Goal: Task Accomplishment & Management: Use online tool/utility

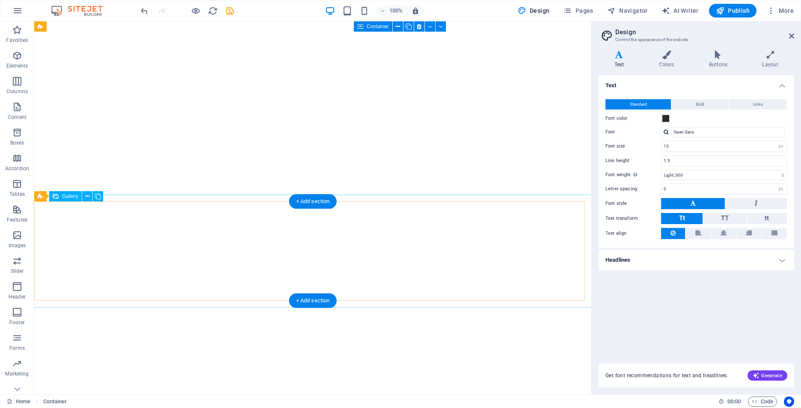
select select "px"
select select "300"
select select "px"
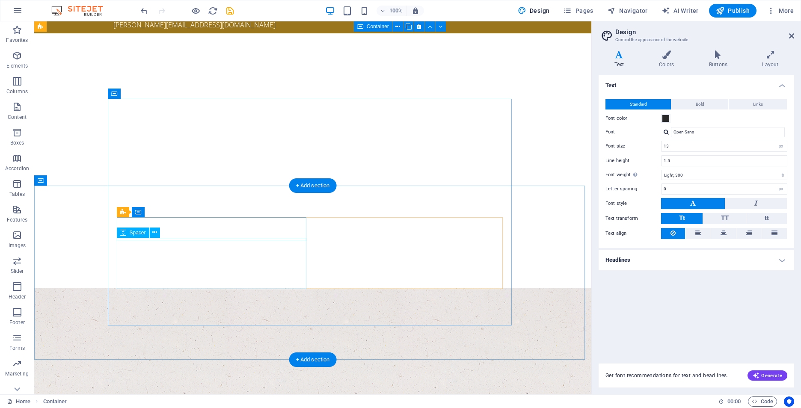
scroll to position [39, 0]
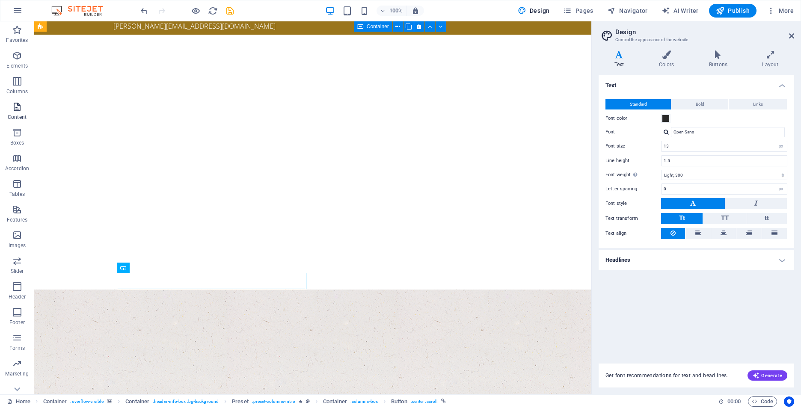
click at [23, 110] on span "Content" at bounding box center [17, 112] width 34 height 21
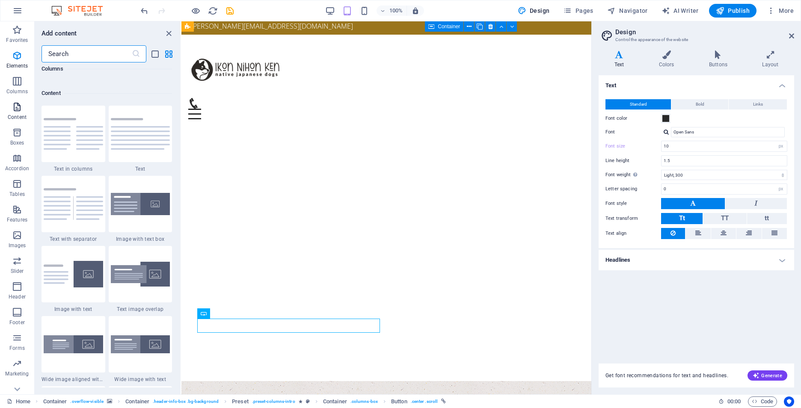
scroll to position [1498, 0]
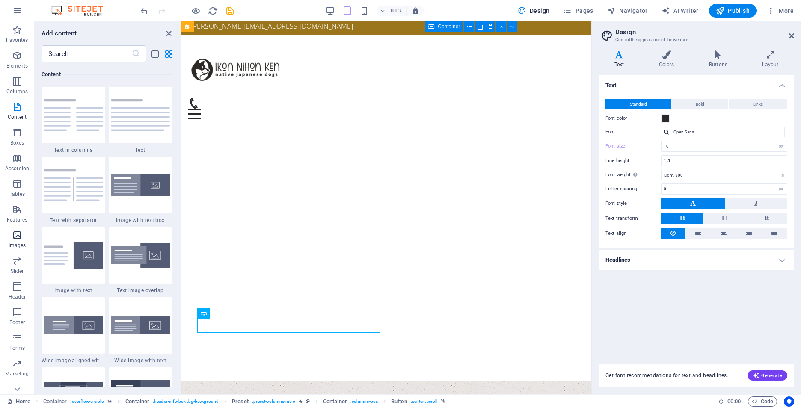
click at [18, 238] on icon "button" at bounding box center [17, 235] width 10 height 10
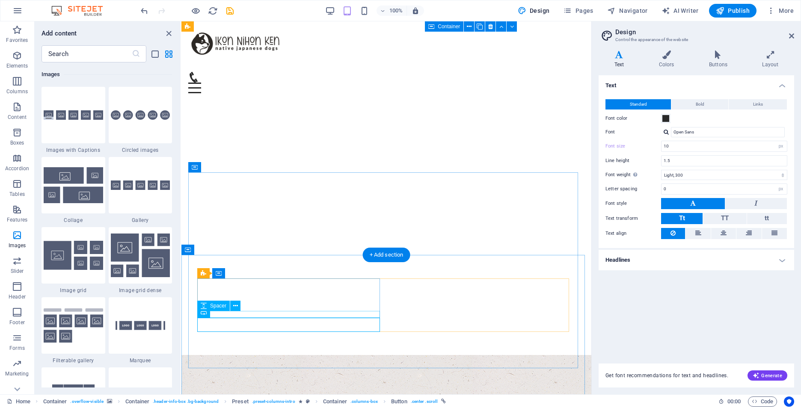
scroll to position [82, 0]
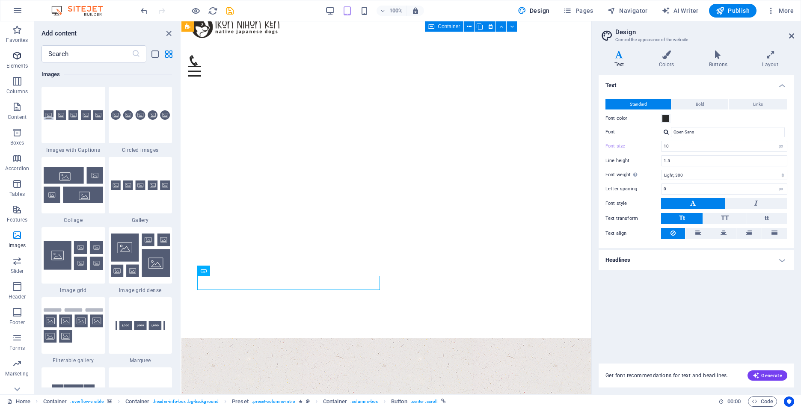
click at [21, 60] on icon "button" at bounding box center [17, 56] width 10 height 10
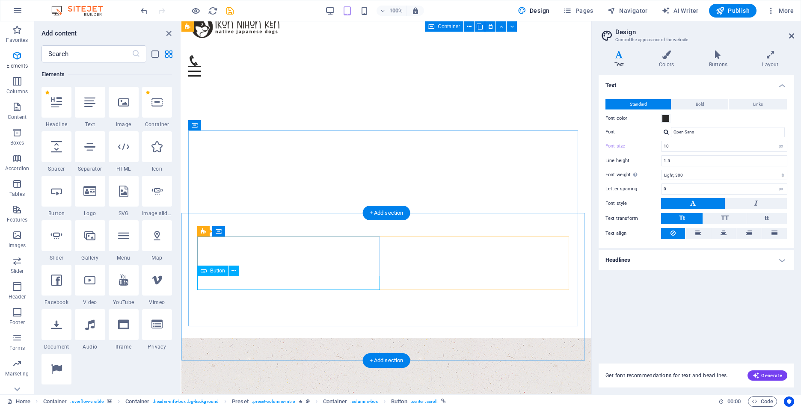
click at [234, 272] on icon at bounding box center [234, 271] width 5 height 9
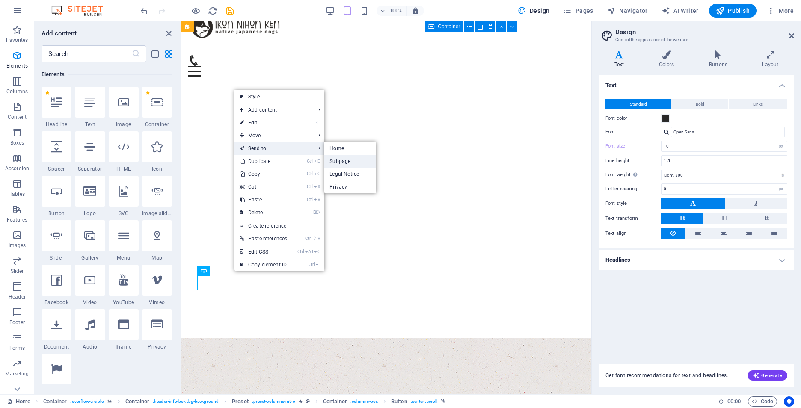
click at [342, 162] on link "Subpage" at bounding box center [351, 161] width 52 height 13
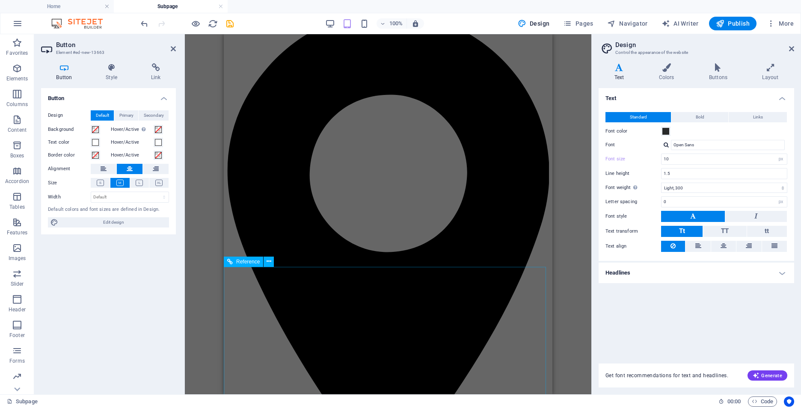
scroll to position [29, 0]
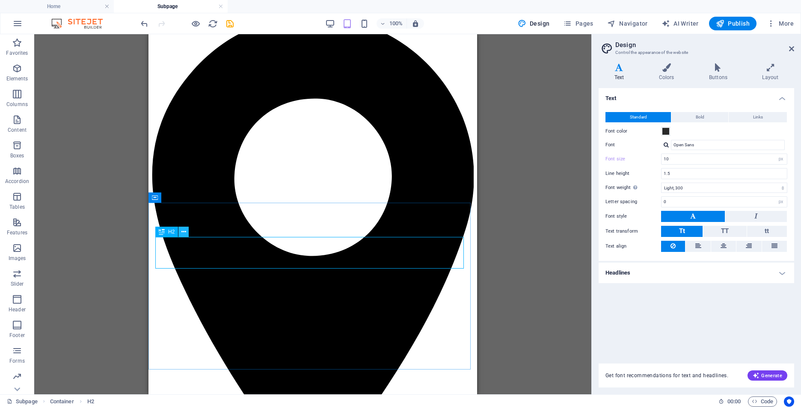
click at [185, 235] on icon at bounding box center [184, 232] width 5 height 9
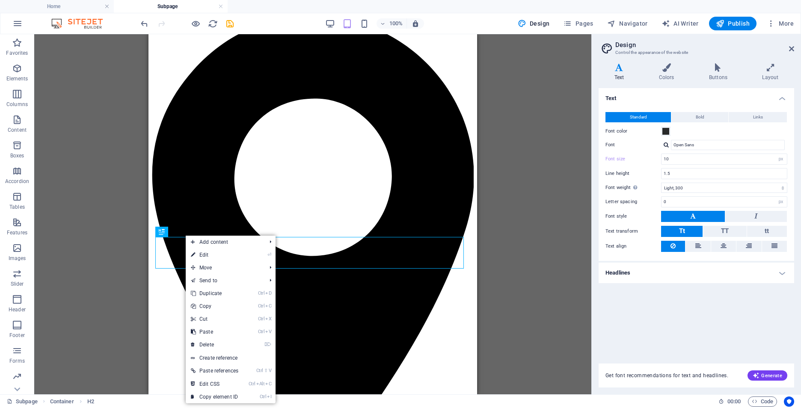
click at [199, 256] on link "⏎ Edit" at bounding box center [215, 255] width 58 height 13
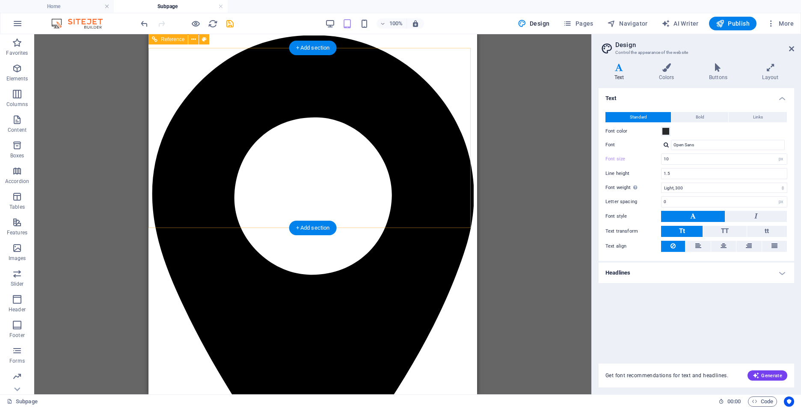
scroll to position [0, 0]
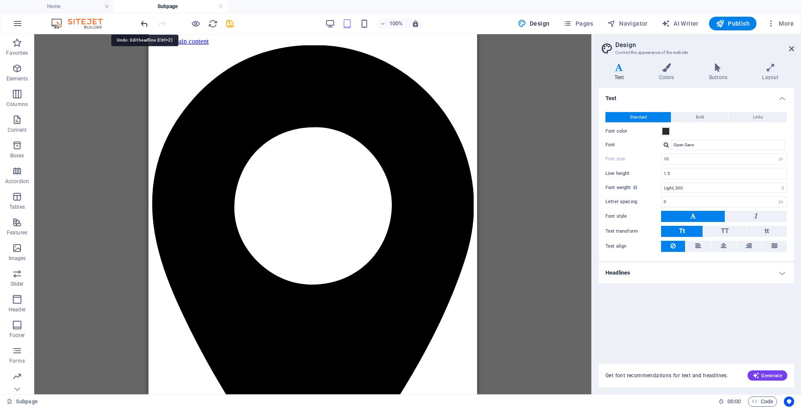
click at [147, 23] on icon "undo" at bounding box center [145, 24] width 10 height 10
click at [79, 124] on div "Button Reference Reference Container Button Spacer Text Spacer H2 Reference" at bounding box center [312, 214] width 557 height 360
click at [146, 22] on div at bounding box center [187, 24] width 96 height 14
click at [220, 4] on link at bounding box center [220, 7] width 5 height 8
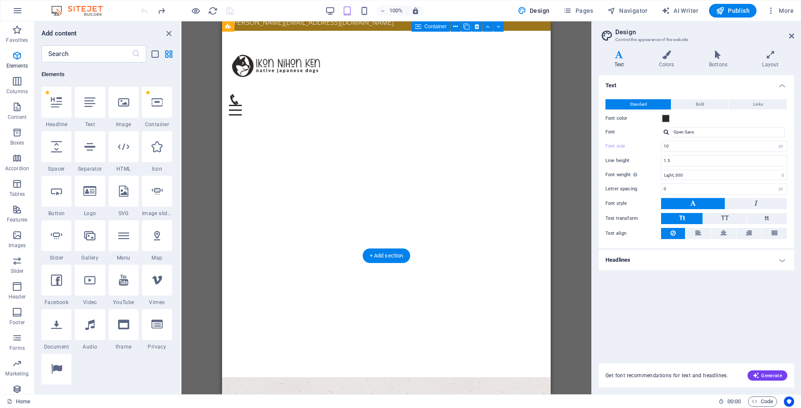
scroll to position [39, 0]
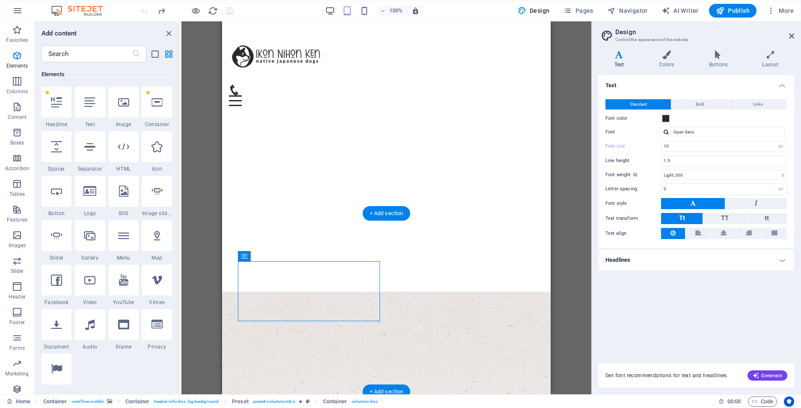
scroll to position [128, 0]
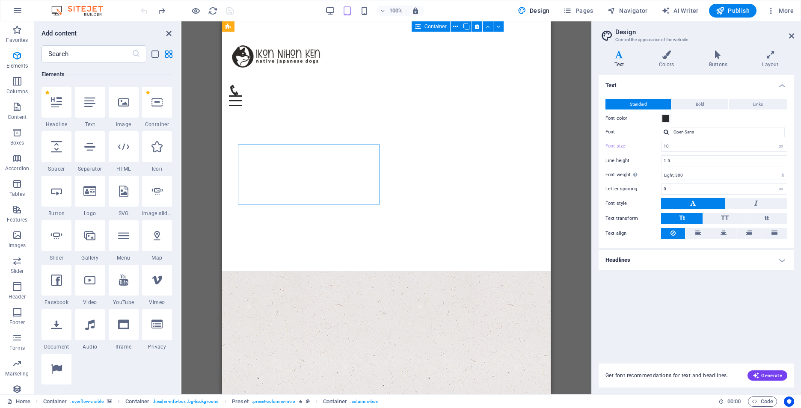
click at [170, 30] on icon "close panel" at bounding box center [169, 34] width 10 height 10
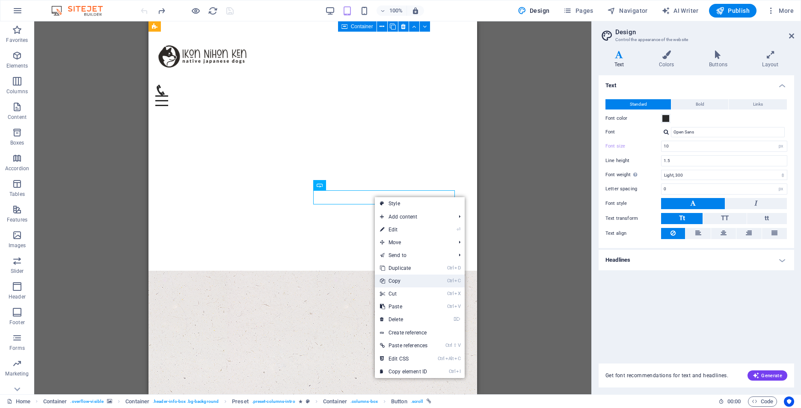
drag, startPoint x: 218, startPoint y: 248, endPoint x: 393, endPoint y: 281, distance: 178.6
click at [393, 281] on link "Ctrl C Copy" at bounding box center [404, 281] width 58 height 13
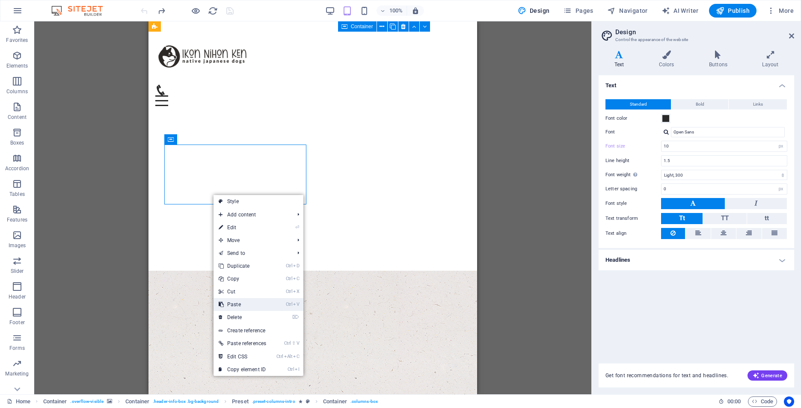
click at [239, 304] on link "Ctrl V Paste" at bounding box center [243, 304] width 58 height 13
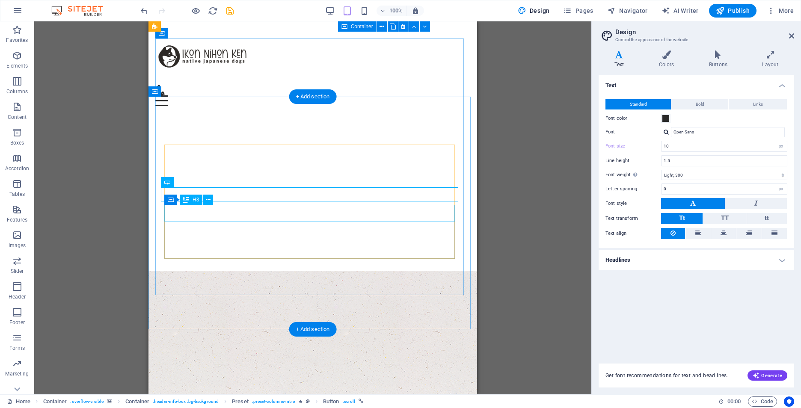
scroll to position [86, 0]
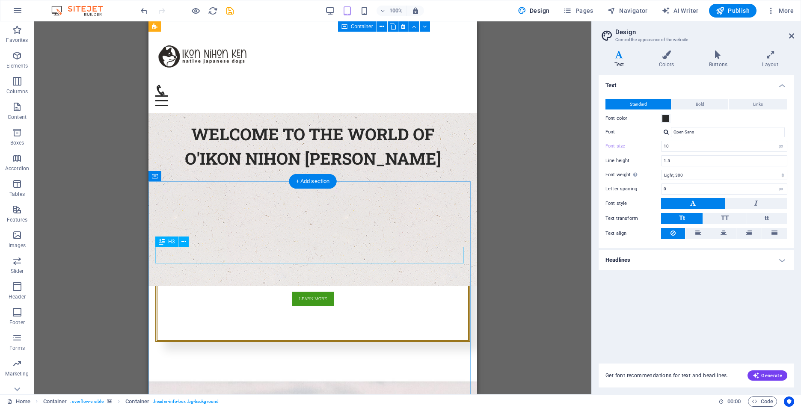
scroll to position [471, 0]
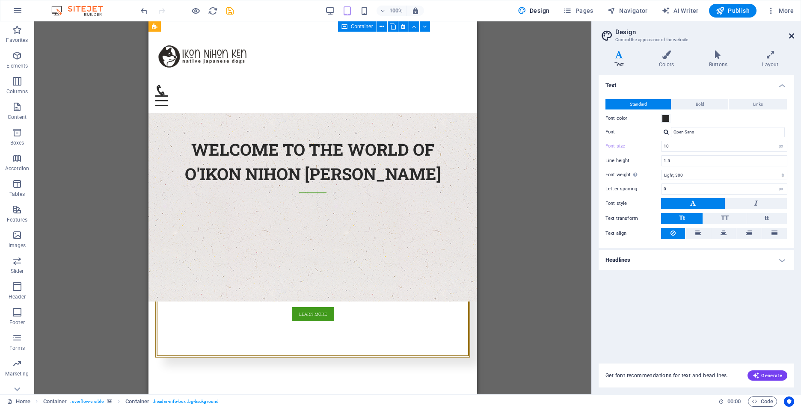
click at [790, 35] on icon at bounding box center [791, 36] width 5 height 7
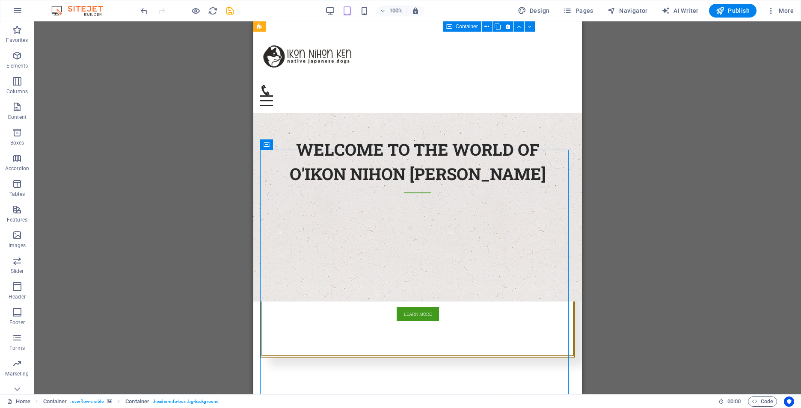
scroll to position [87, 0]
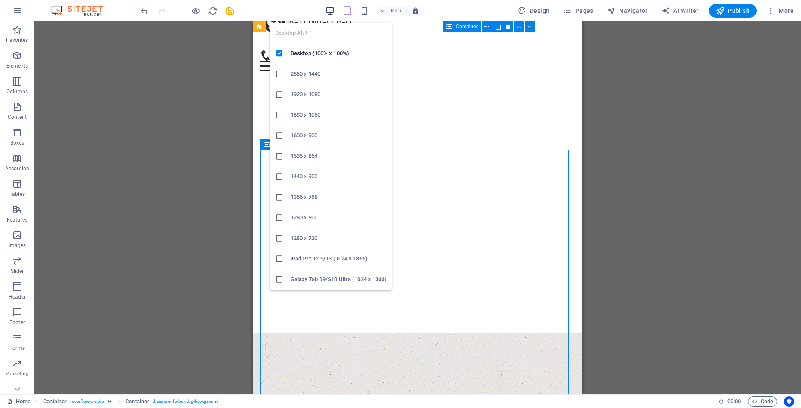
click at [330, 11] on icon "button" at bounding box center [330, 11] width 10 height 10
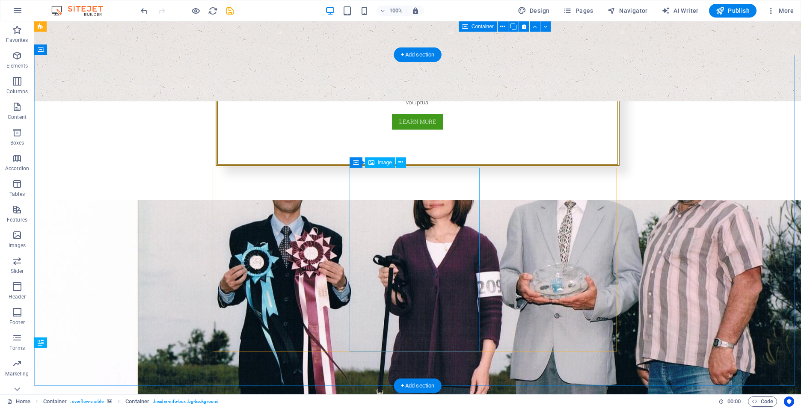
scroll to position [644, 0]
